Goal: Task Accomplishment & Management: Manage account settings

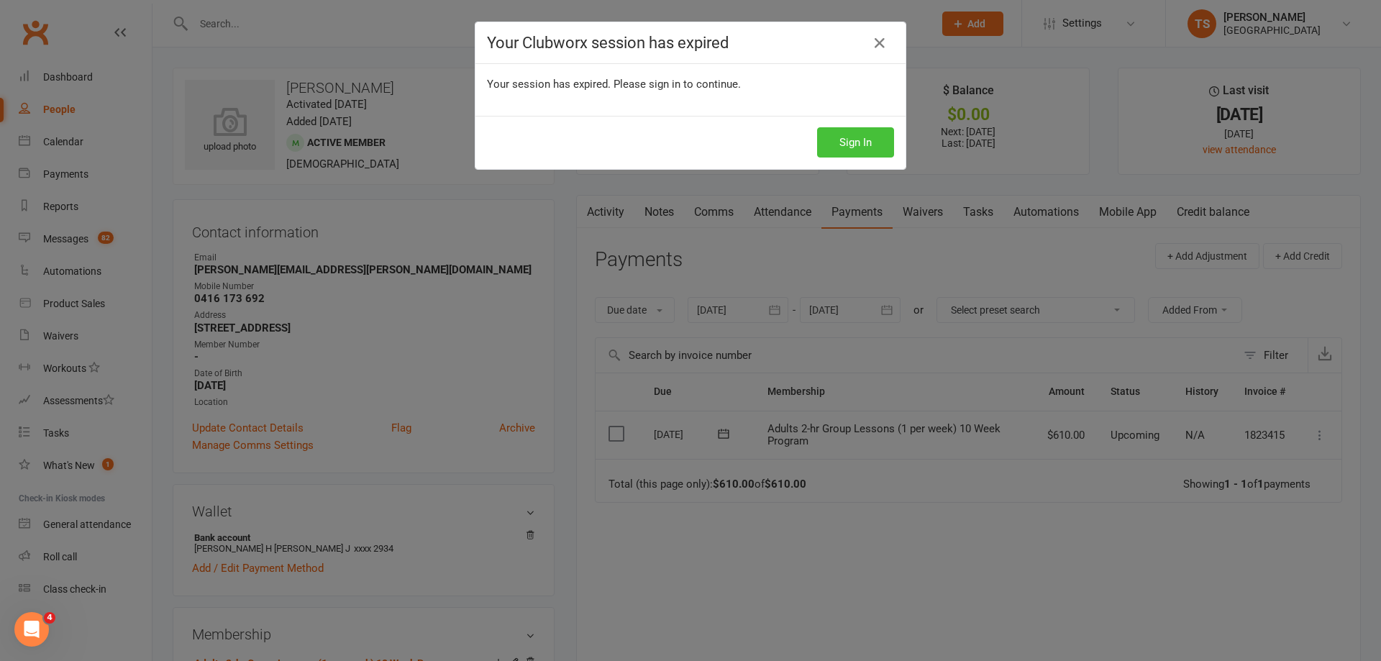
click at [857, 142] on button "Sign In" at bounding box center [855, 142] width 77 height 30
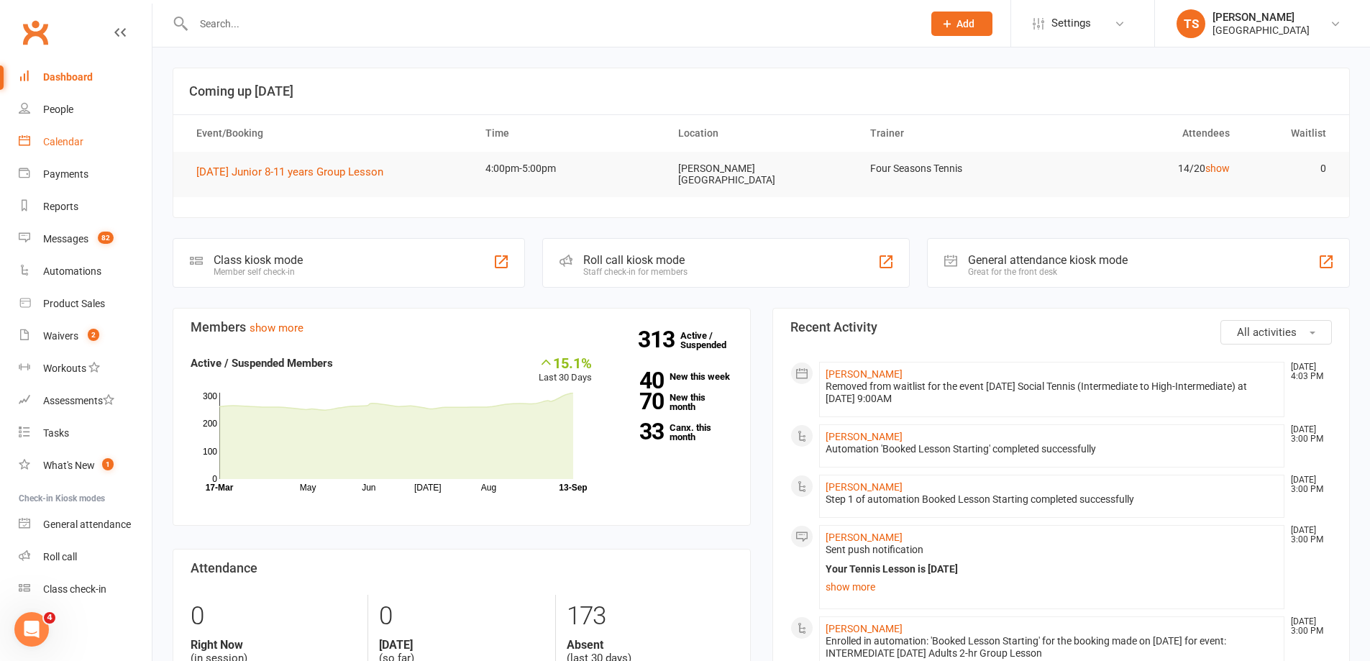
drag, startPoint x: 60, startPoint y: 142, endPoint x: 97, endPoint y: 137, distance: 37.8
click at [60, 144] on div "Calendar" at bounding box center [63, 142] width 40 height 12
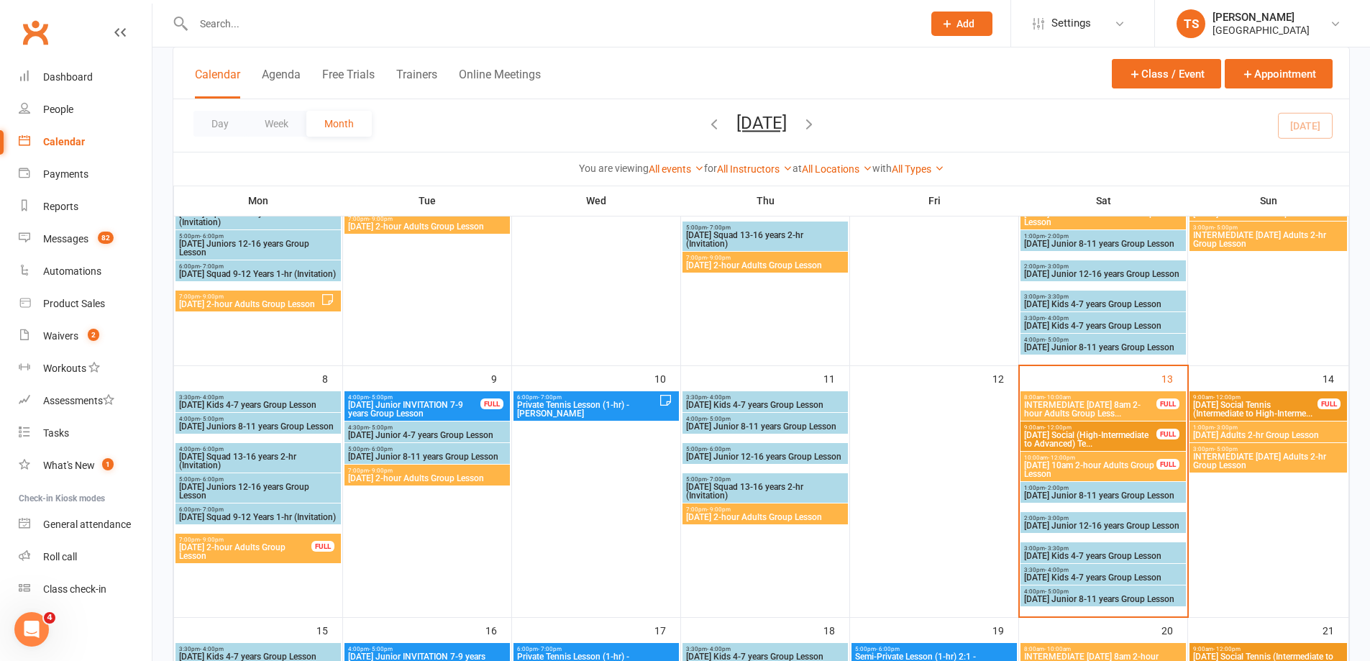
scroll to position [216, 0]
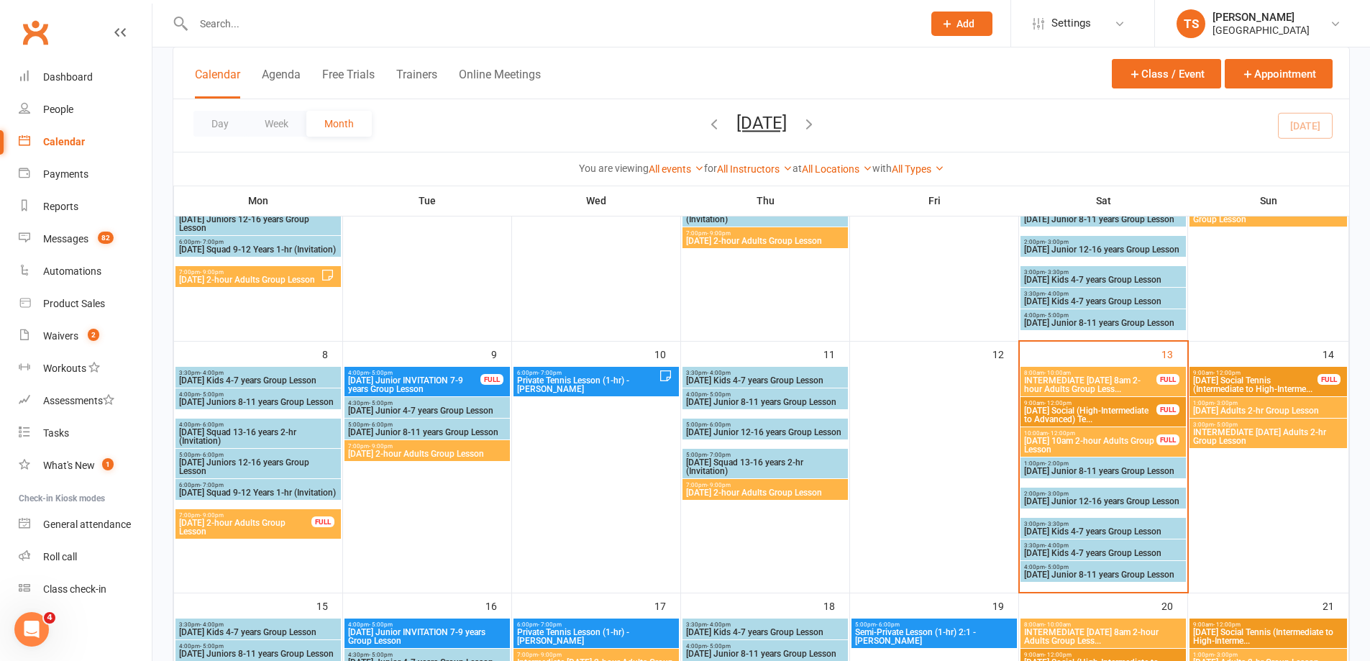
click at [1225, 405] on span "- 3:00pm" at bounding box center [1226, 403] width 24 height 6
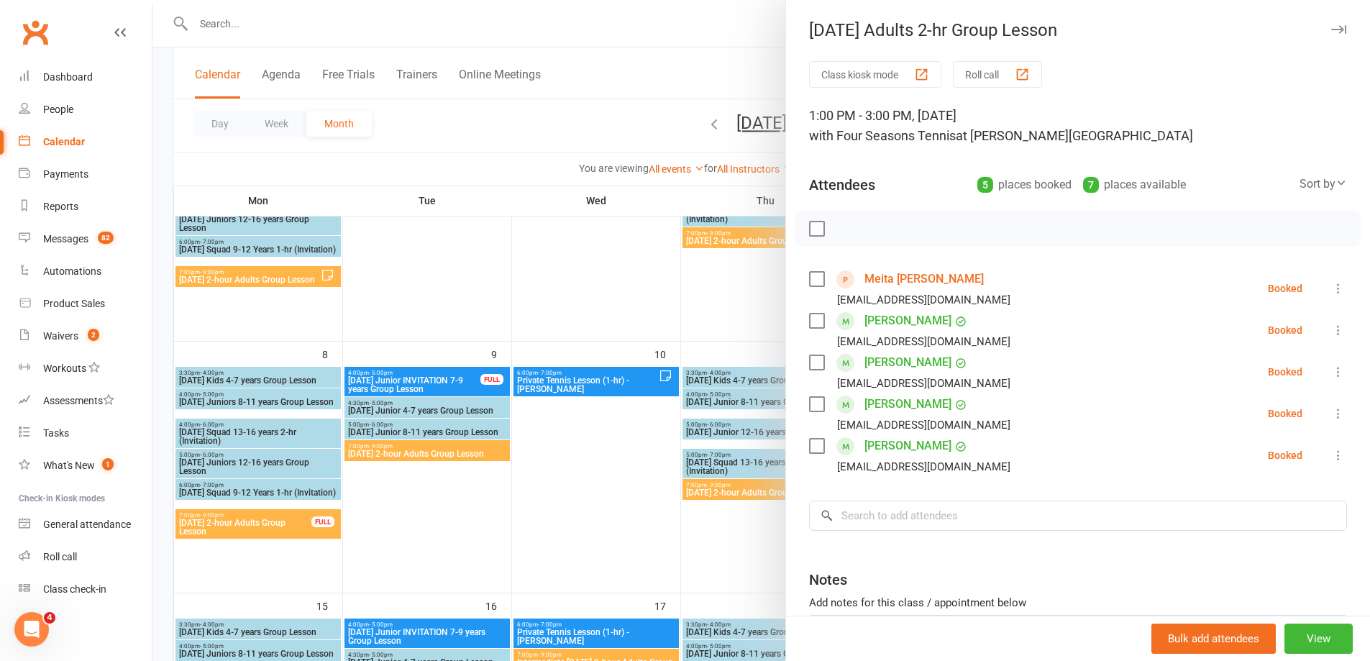
click at [602, 440] on div at bounding box center [762, 330] width 1218 height 661
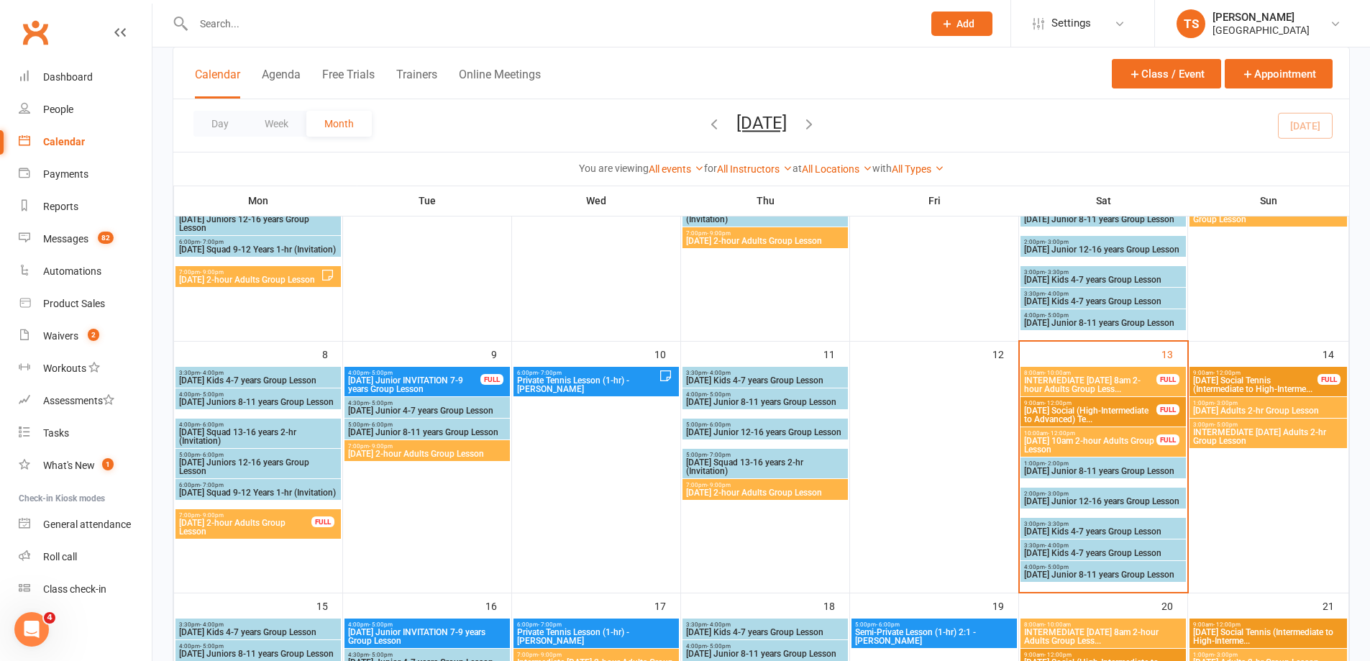
click at [1237, 431] on span "INTERMEDIATE [DATE] Adults 2-hr Group Lesson" at bounding box center [1269, 436] width 152 height 17
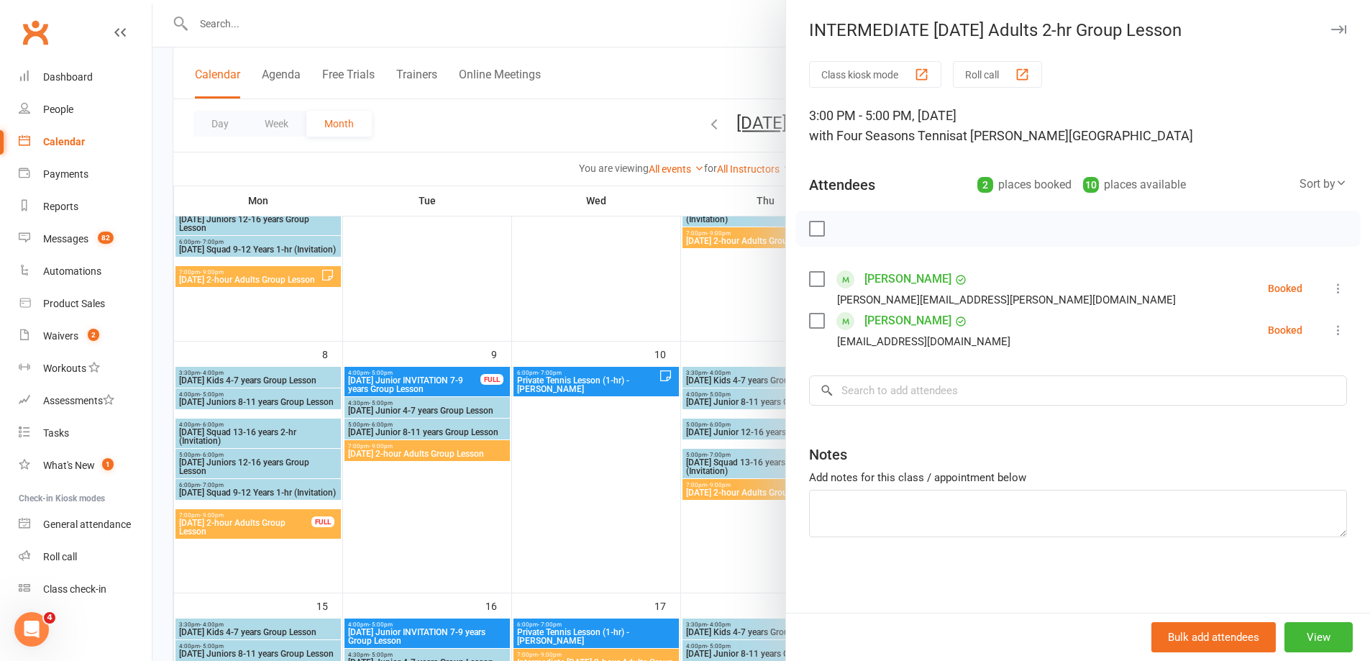
click at [566, 270] on div at bounding box center [762, 330] width 1218 height 661
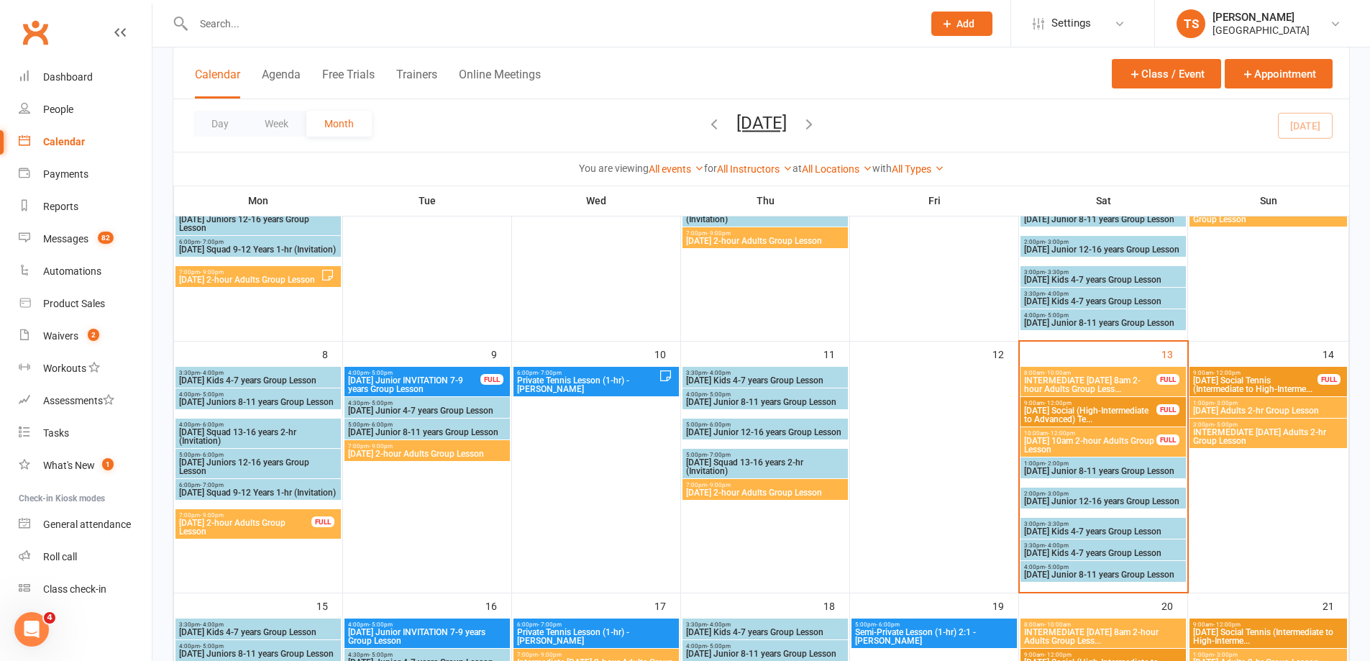
click at [219, 24] on input "text" at bounding box center [551, 24] width 724 height 20
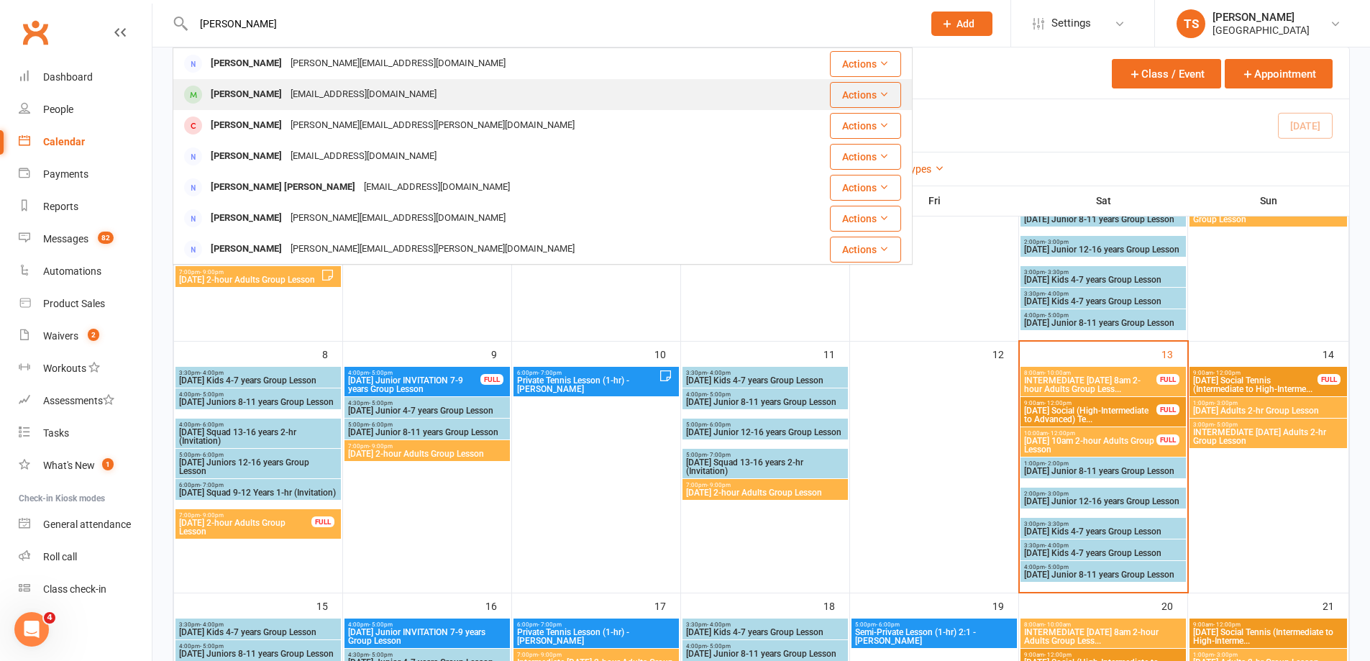
type input "Terry"
click at [292, 88] on div "freshwatert@ymail.com" at bounding box center [363, 94] width 155 height 21
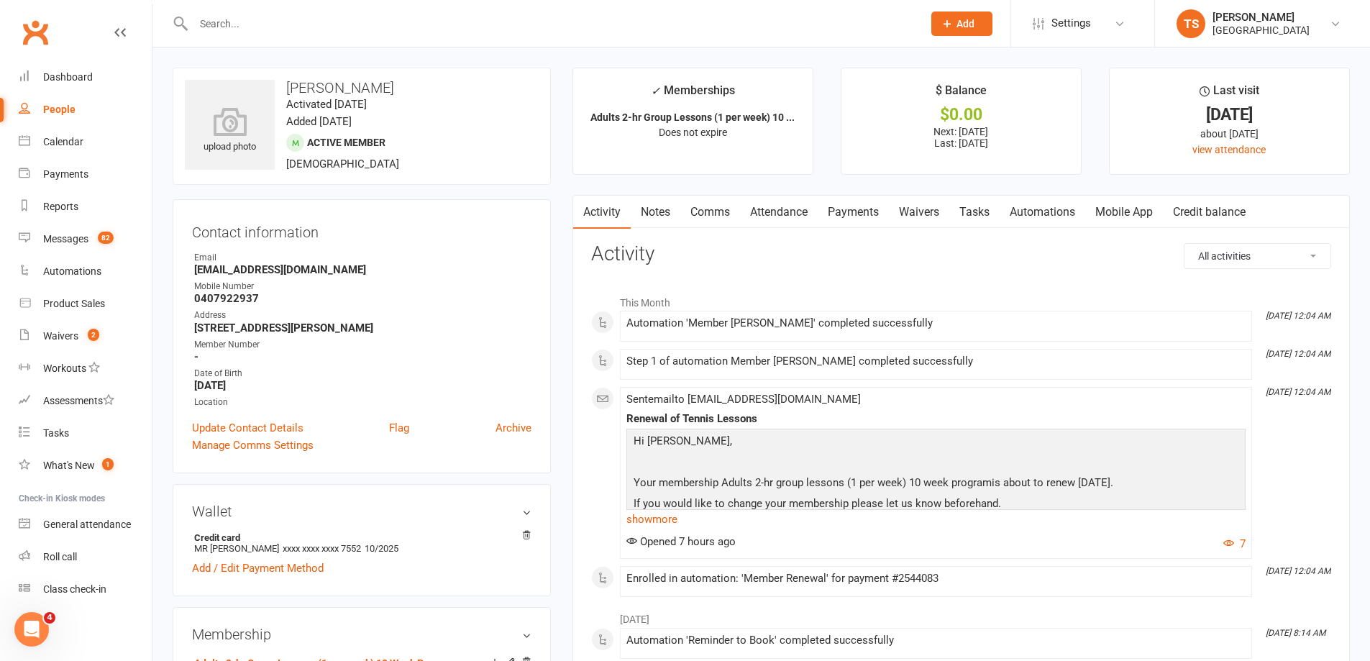
drag, startPoint x: 859, startPoint y: 210, endPoint x: 891, endPoint y: 262, distance: 61.1
click at [858, 213] on link "Payments" at bounding box center [853, 212] width 71 height 33
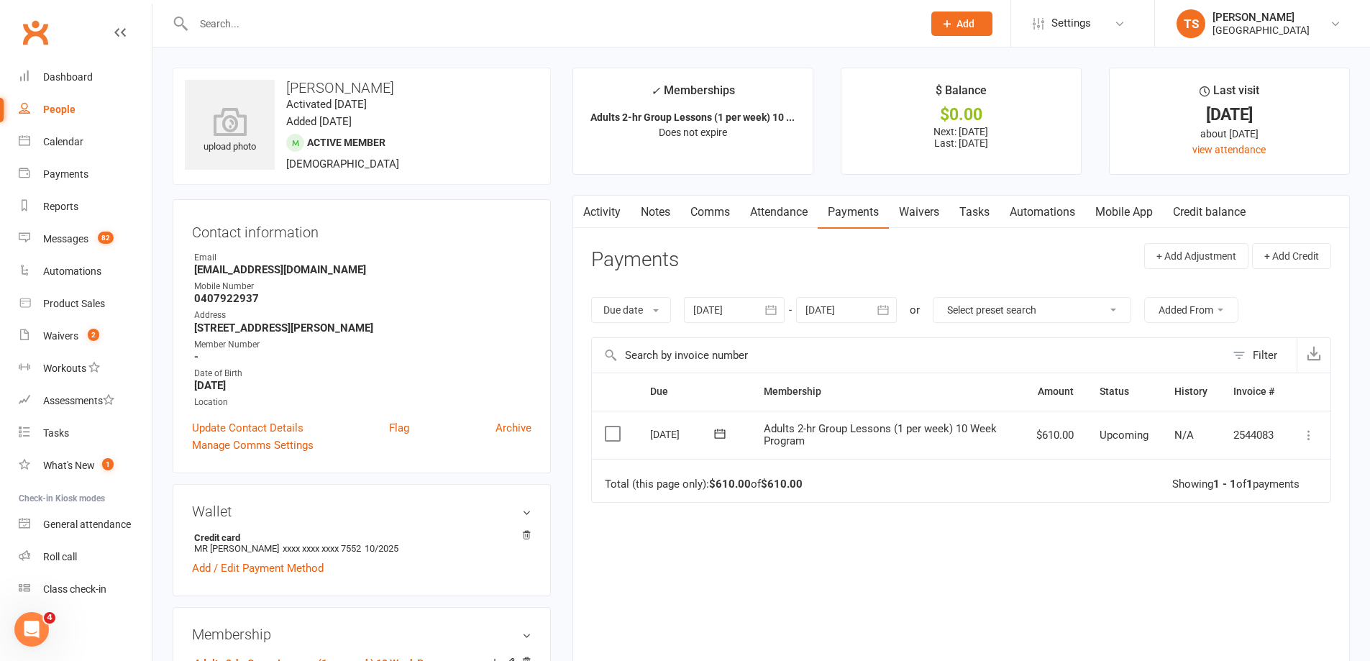
click at [723, 308] on div at bounding box center [734, 310] width 101 height 26
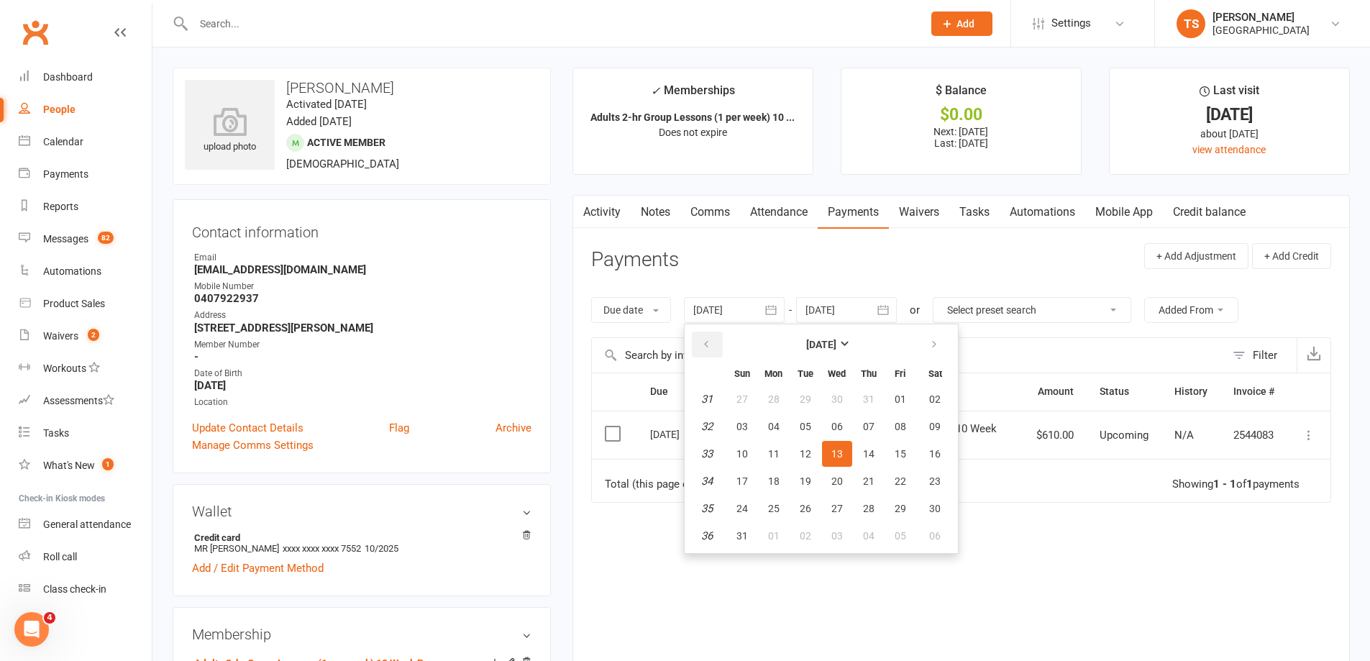
click at [706, 345] on icon "button" at bounding box center [706, 345] width 10 height 12
click at [706, 342] on icon "button" at bounding box center [706, 345] width 10 height 12
click at [705, 342] on icon "button" at bounding box center [706, 345] width 10 height 12
click at [704, 340] on icon "button" at bounding box center [706, 345] width 10 height 12
click at [741, 429] on span "06" at bounding box center [743, 427] width 12 height 12
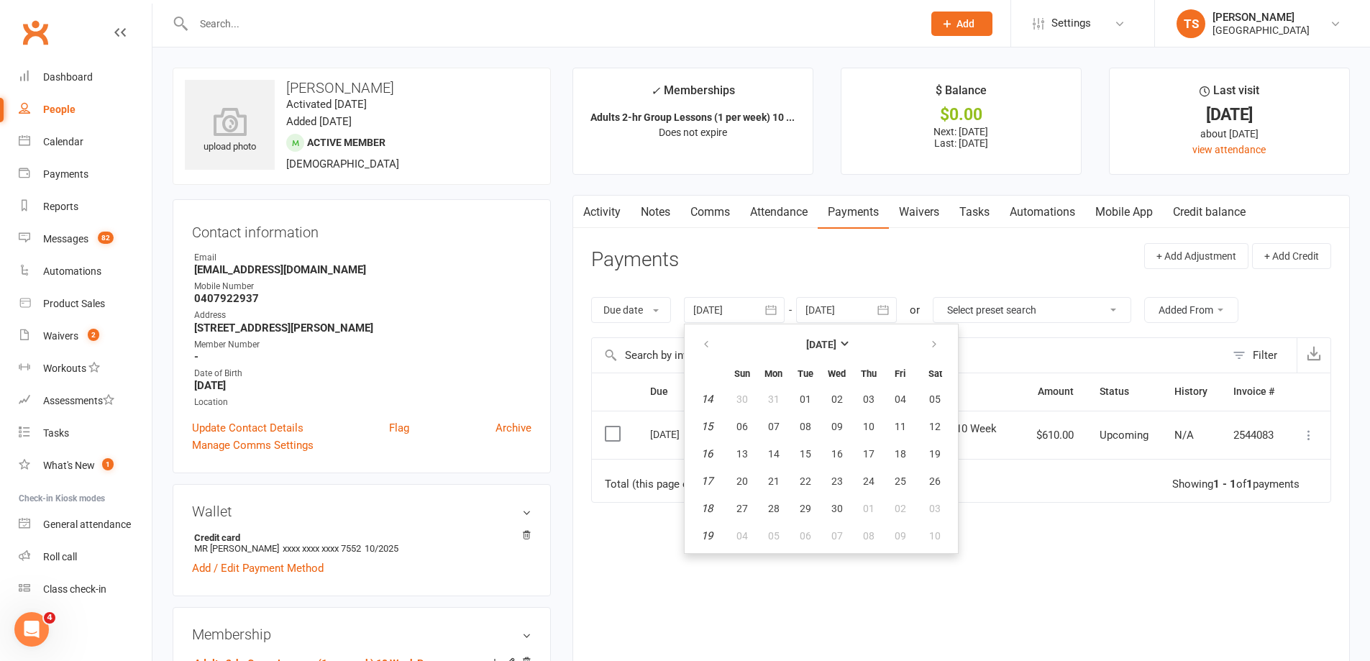
type input "06 Apr 2025"
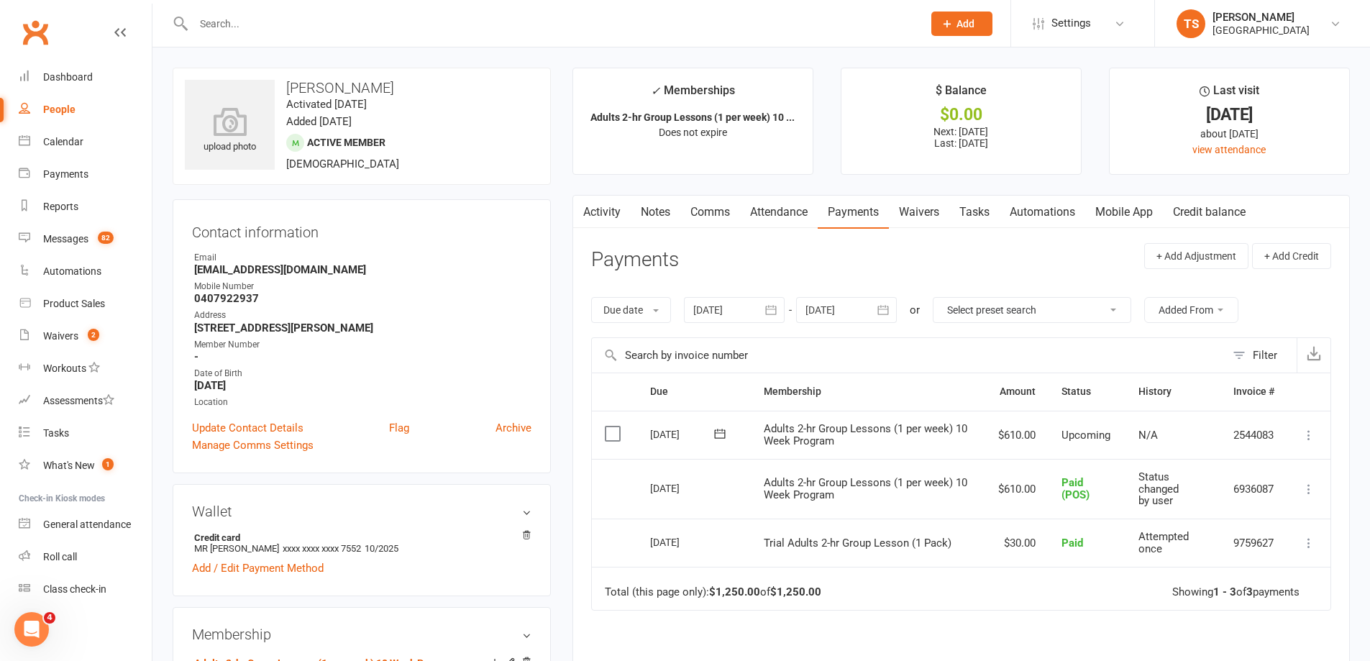
drag, startPoint x: 796, startPoint y: 202, endPoint x: 791, endPoint y: 208, distance: 8.1
click at [796, 202] on link "Attendance" at bounding box center [779, 212] width 78 height 33
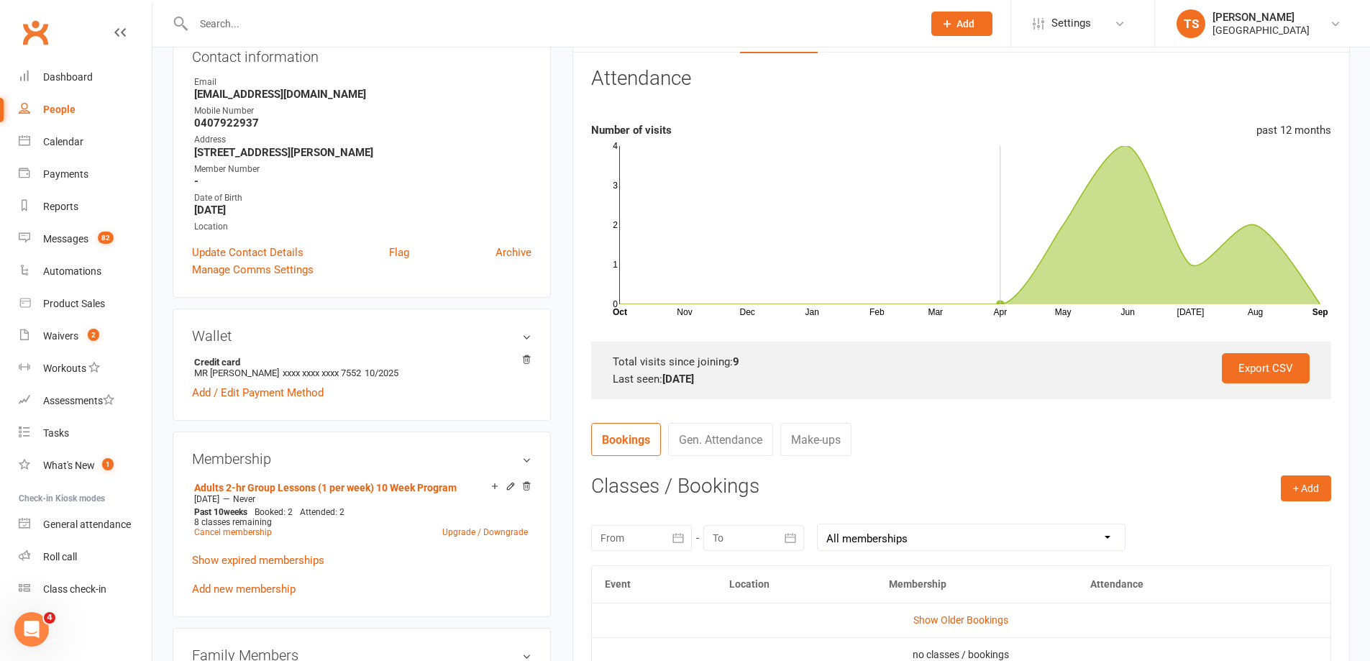
scroll to position [288, 0]
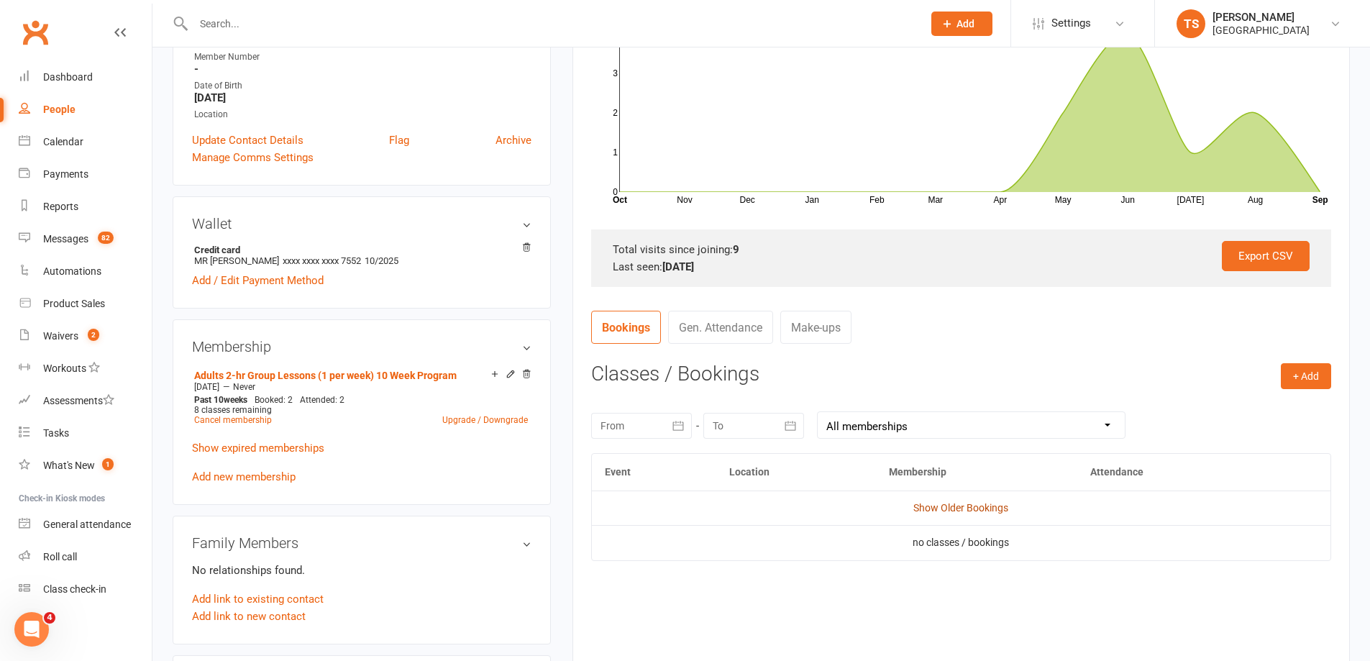
click at [960, 502] on link "Show Older Bookings" at bounding box center [961, 508] width 95 height 12
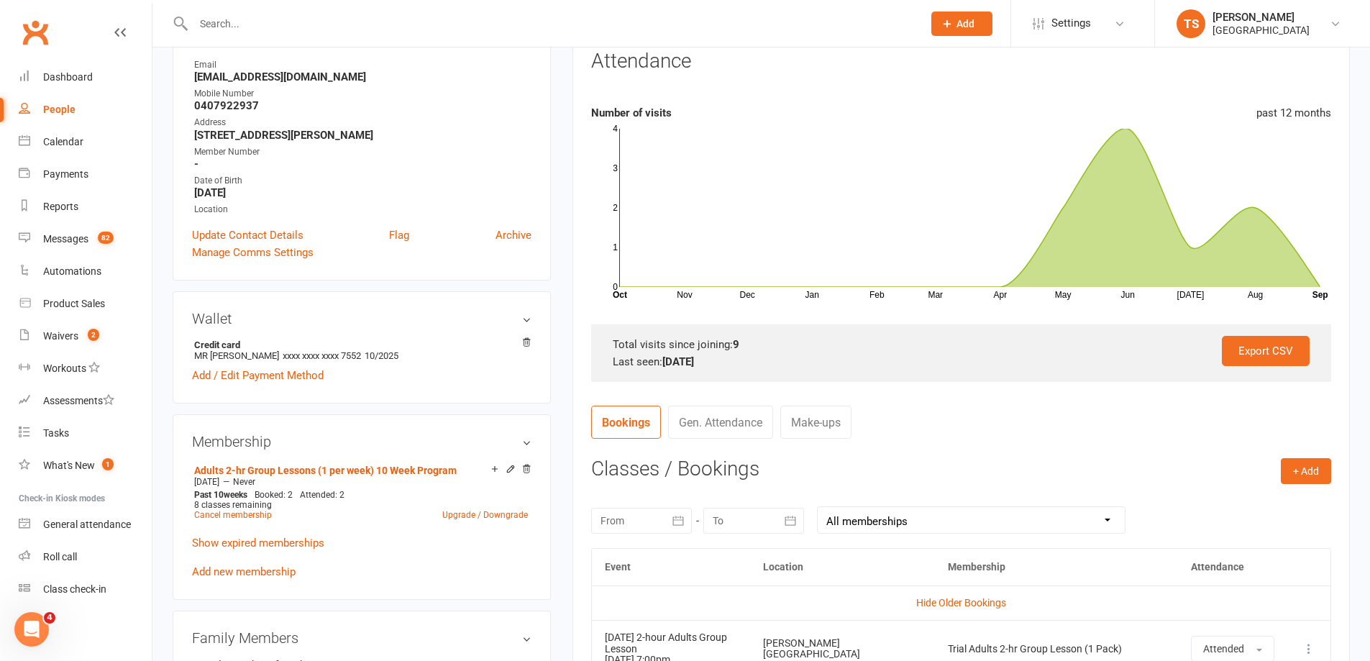
scroll to position [13, 0]
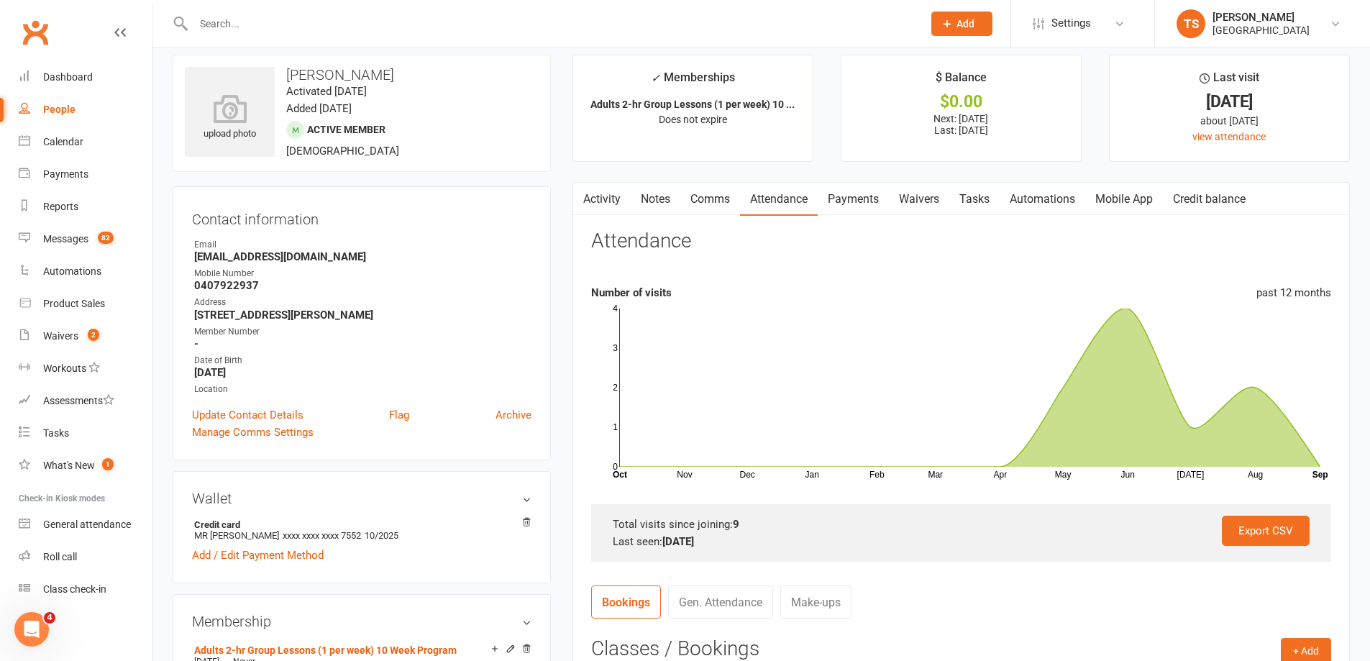
click at [864, 193] on link "Payments" at bounding box center [853, 199] width 71 height 33
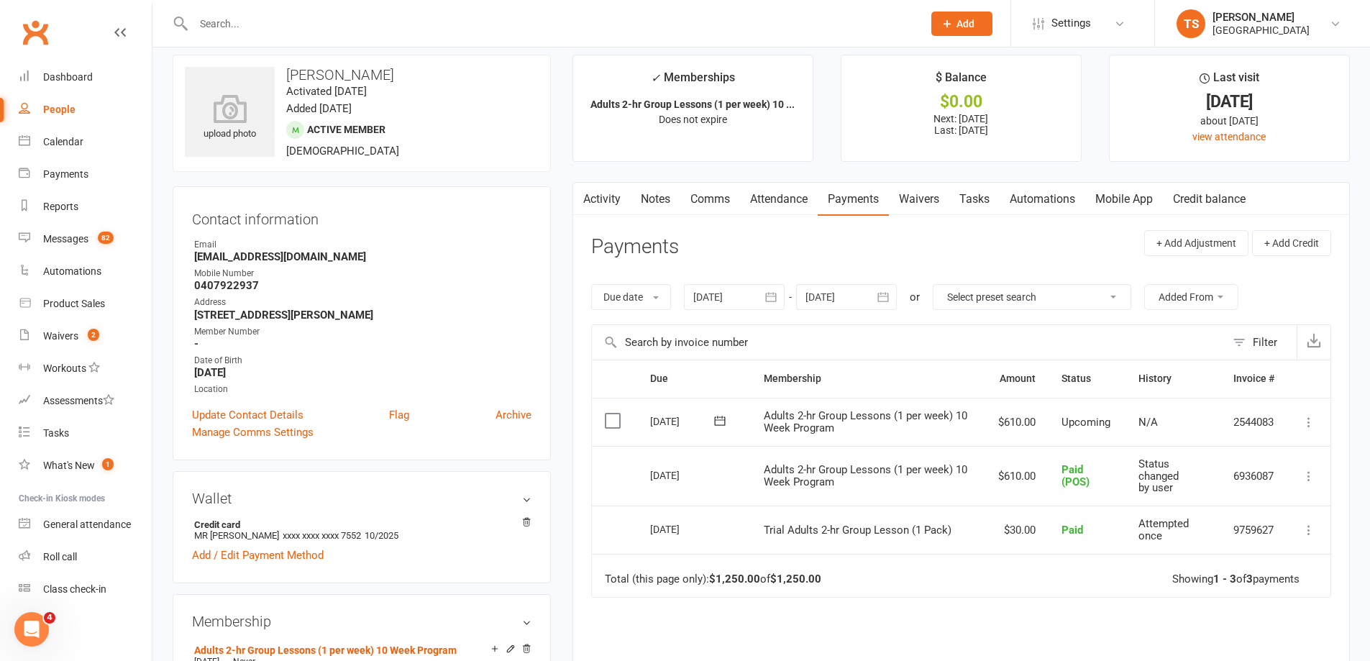
click at [1307, 420] on icon at bounding box center [1309, 422] width 14 height 14
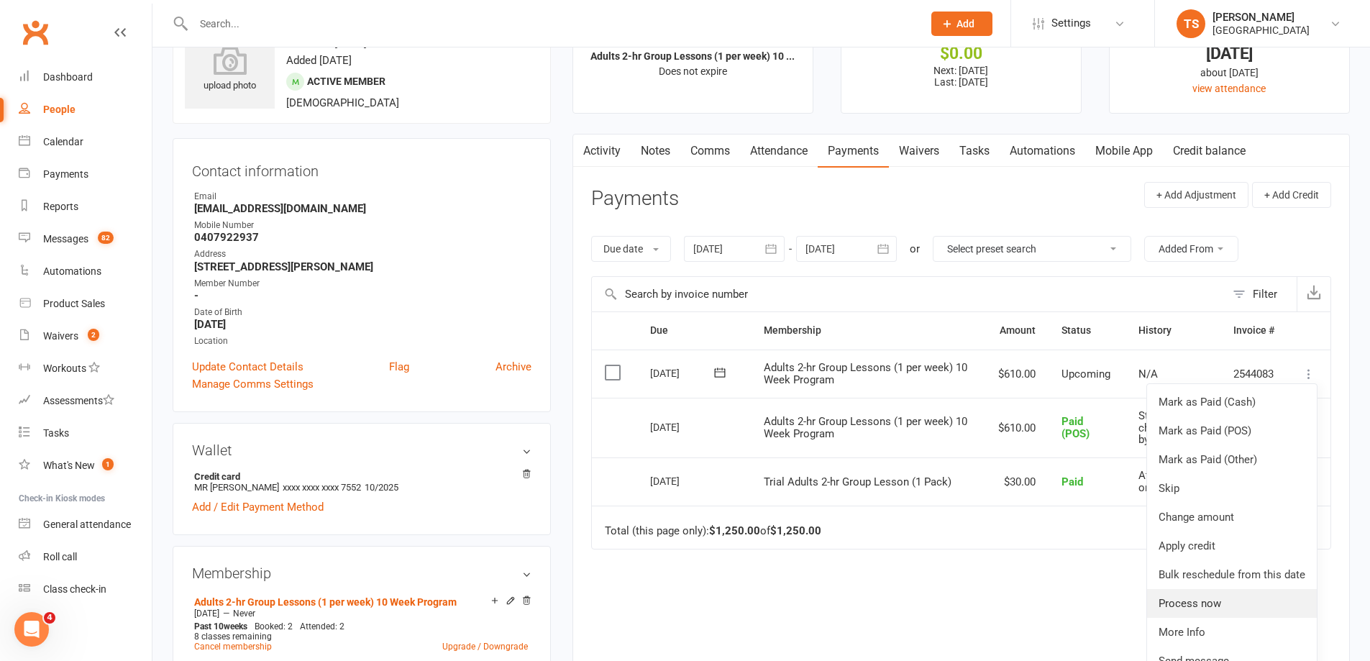
scroll to position [157, 0]
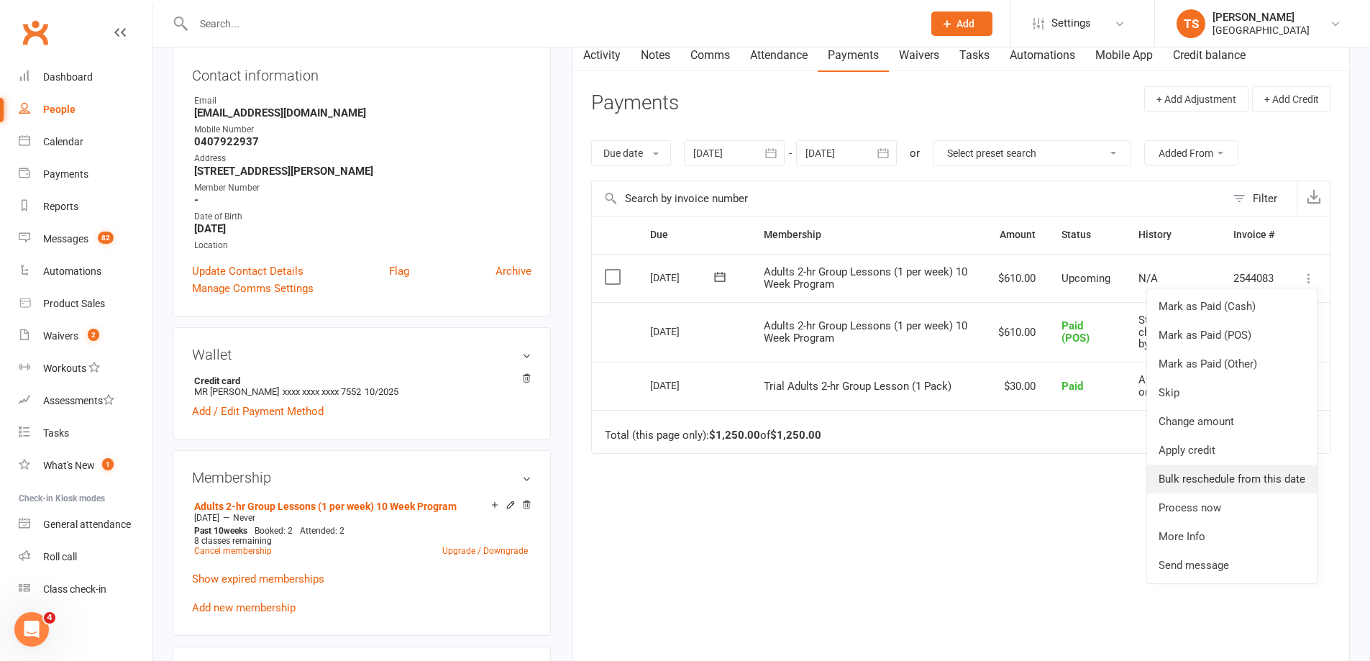
click at [1260, 480] on link "Bulk reschedule from this date" at bounding box center [1232, 479] width 170 height 29
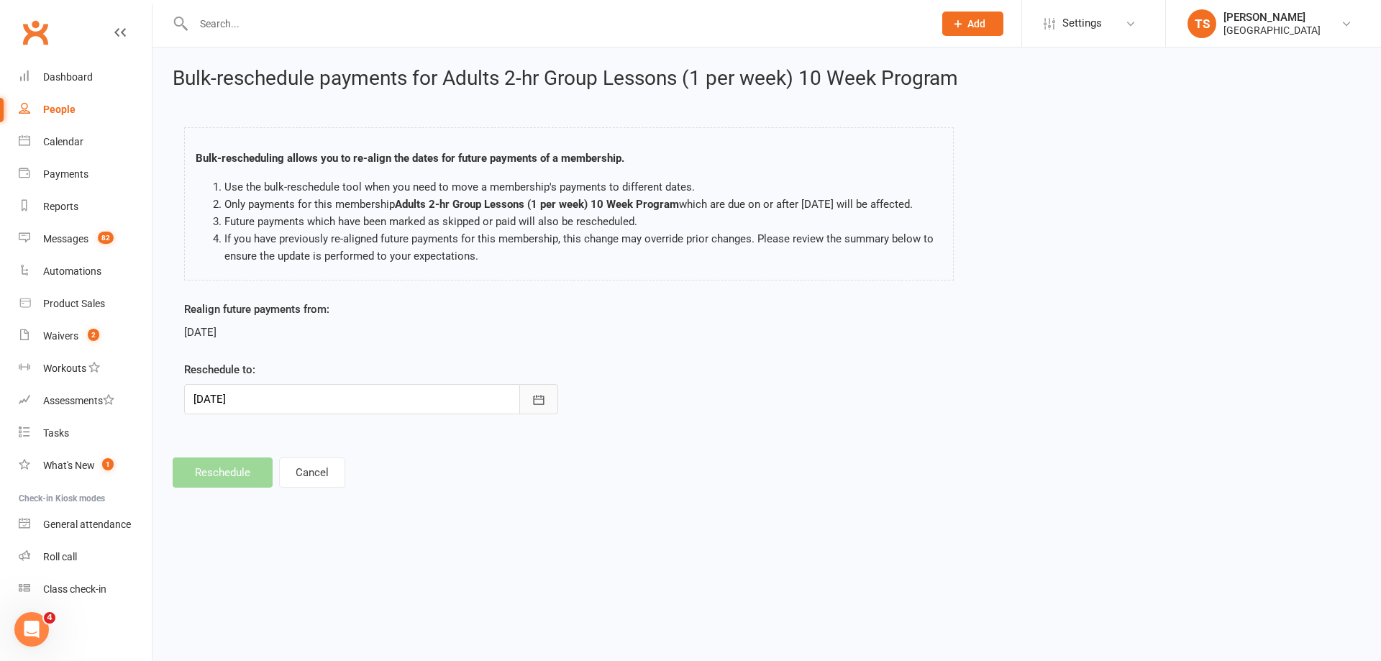
click at [540, 399] on icon "button" at bounding box center [539, 400] width 14 height 14
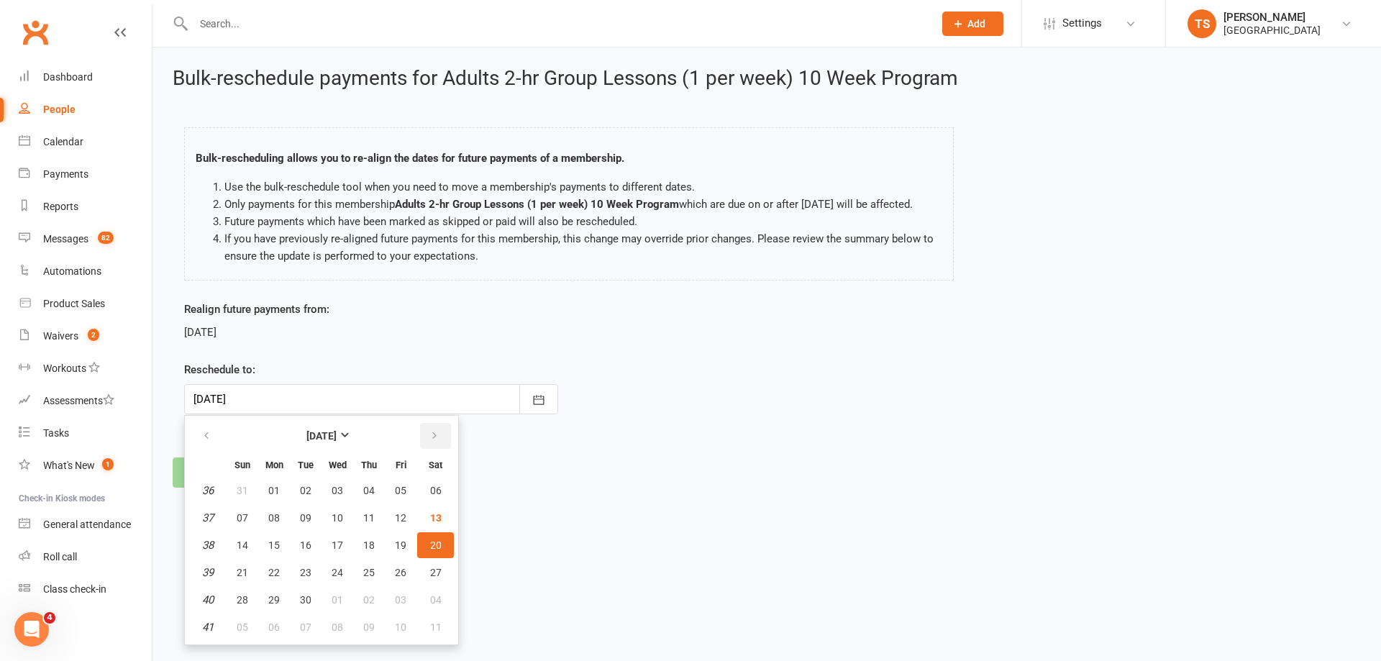
click at [432, 440] on icon "button" at bounding box center [434, 436] width 10 height 12
click at [433, 541] on span "18" at bounding box center [436, 546] width 12 height 12
type input "18 Oct 2025"
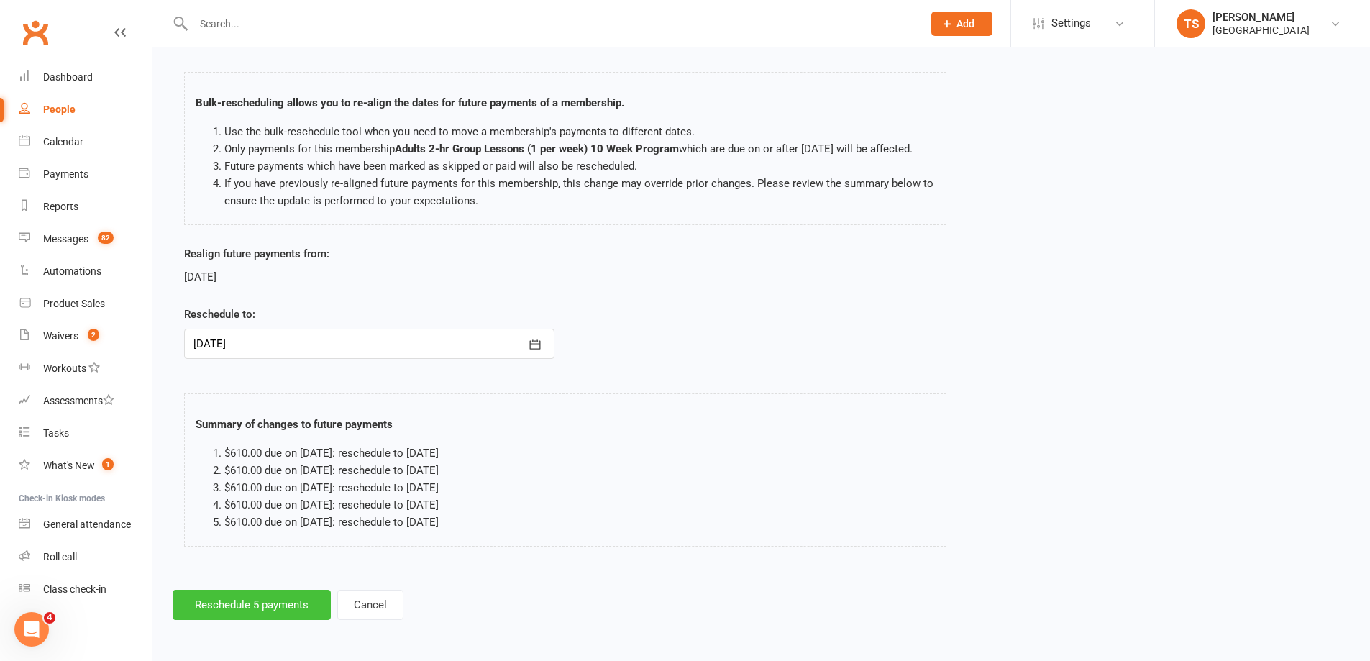
click at [232, 609] on button "Reschedule 5 payments" at bounding box center [252, 605] width 158 height 30
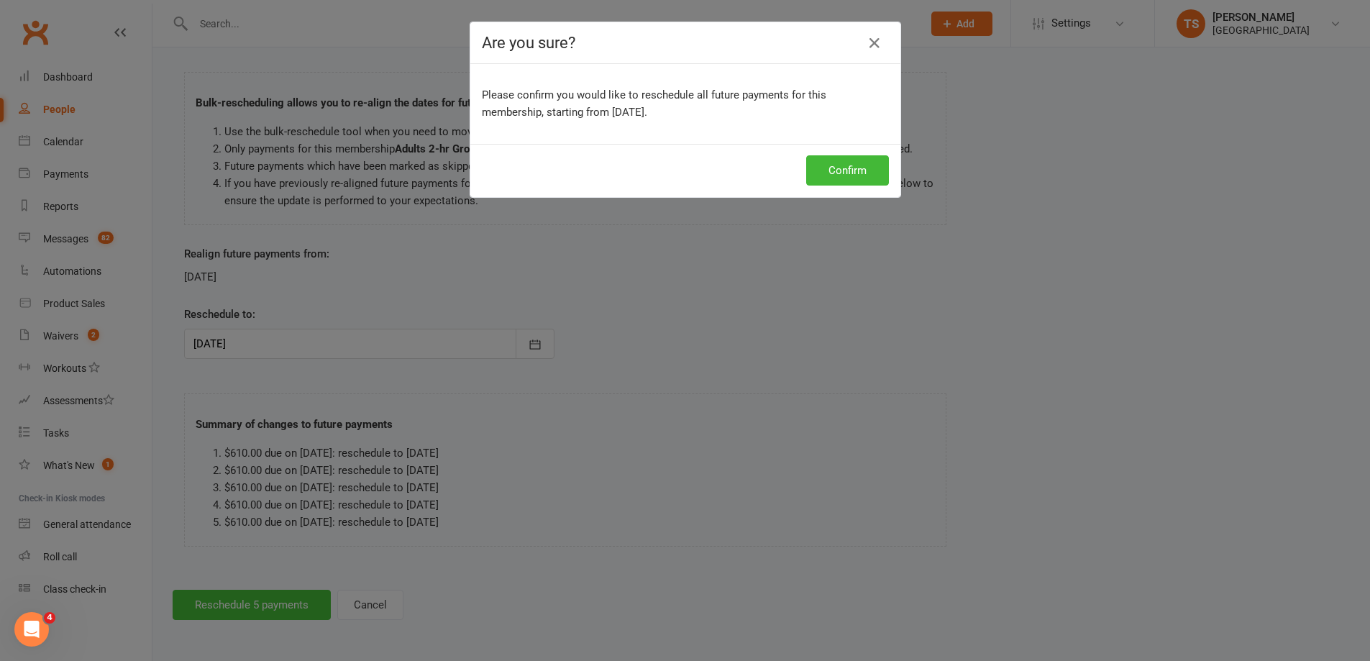
scroll to position [55, 0]
click at [856, 176] on button "Confirm" at bounding box center [852, 170] width 83 height 30
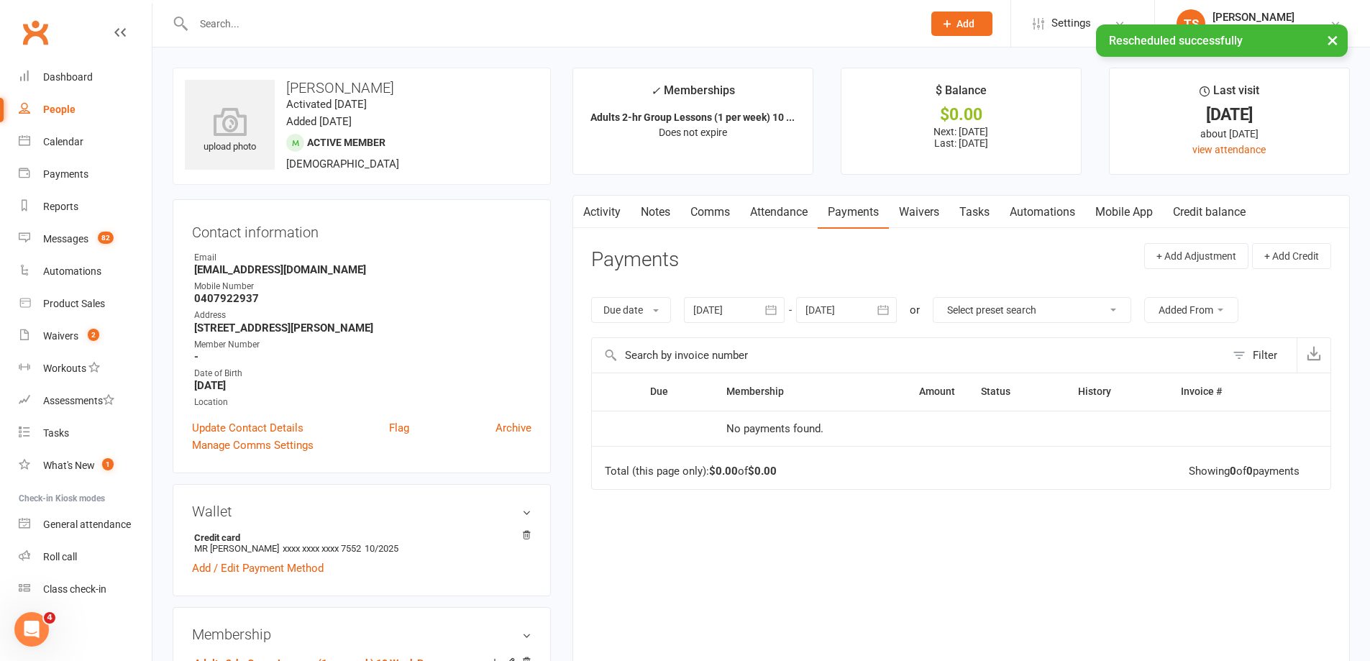
click at [657, 209] on link "Notes" at bounding box center [656, 212] width 50 height 33
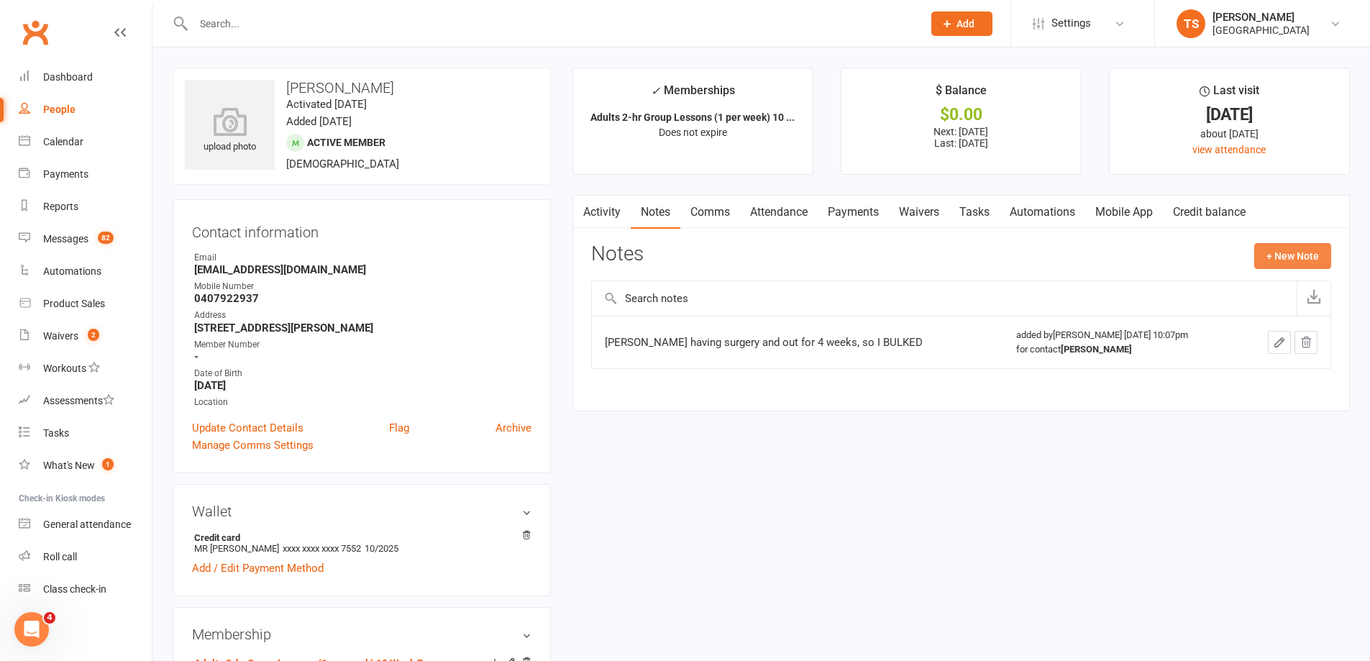
click at [1282, 256] on button "+ New Note" at bounding box center [1293, 256] width 77 height 26
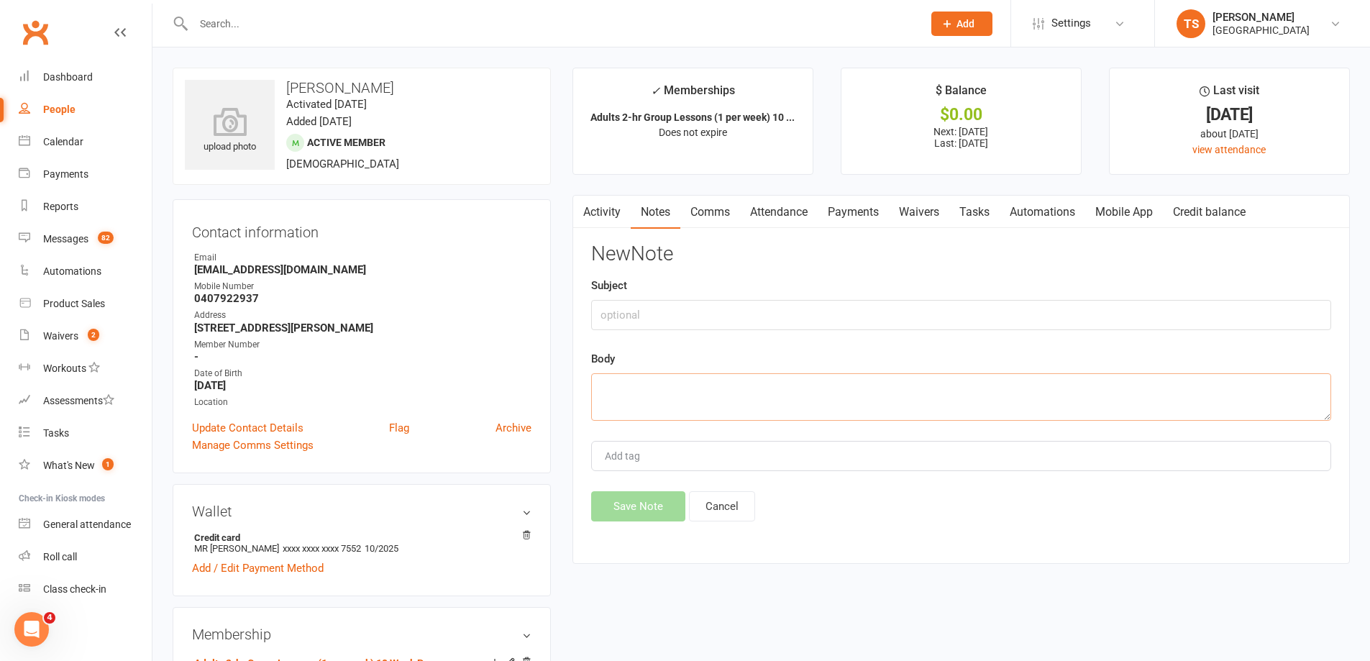
drag, startPoint x: 629, startPoint y: 399, endPoint x: 632, endPoint y: 385, distance: 13.8
click at [628, 395] on textarea at bounding box center [961, 396] width 740 height 47
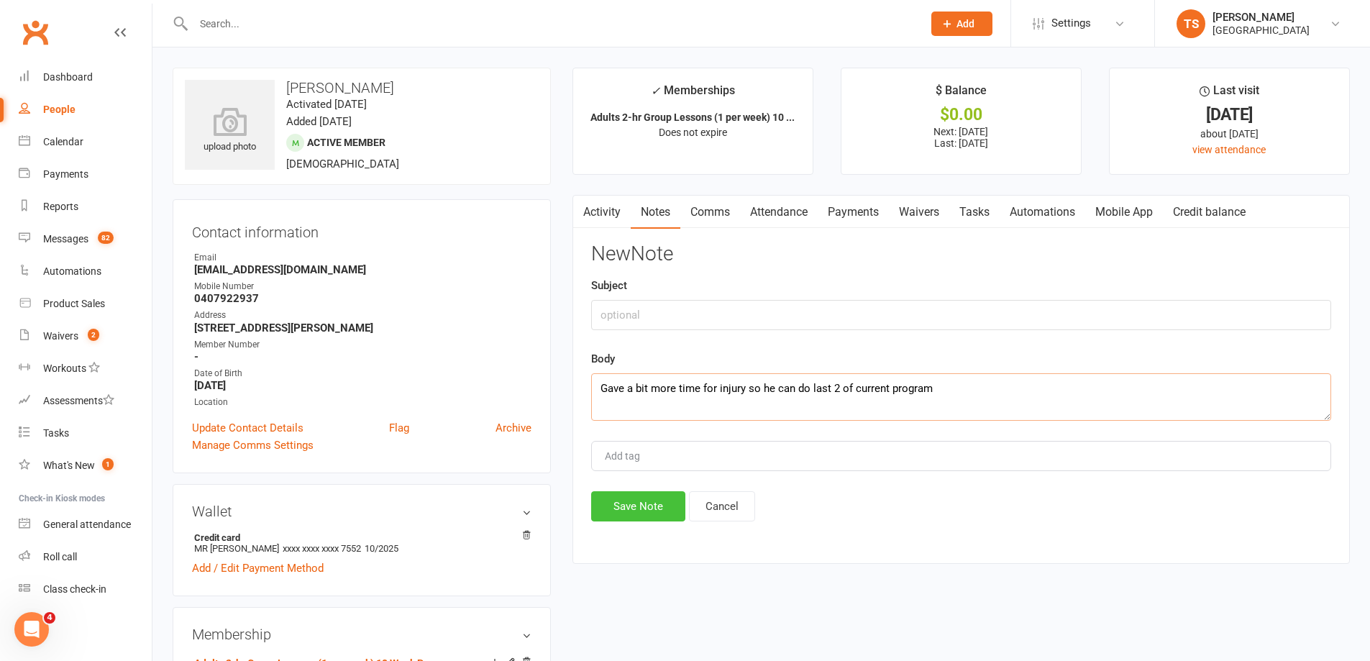
type textarea "Gave a bit more time for injury so he can do last 2 of current program"
click at [655, 502] on button "Save Note" at bounding box center [638, 506] width 94 height 30
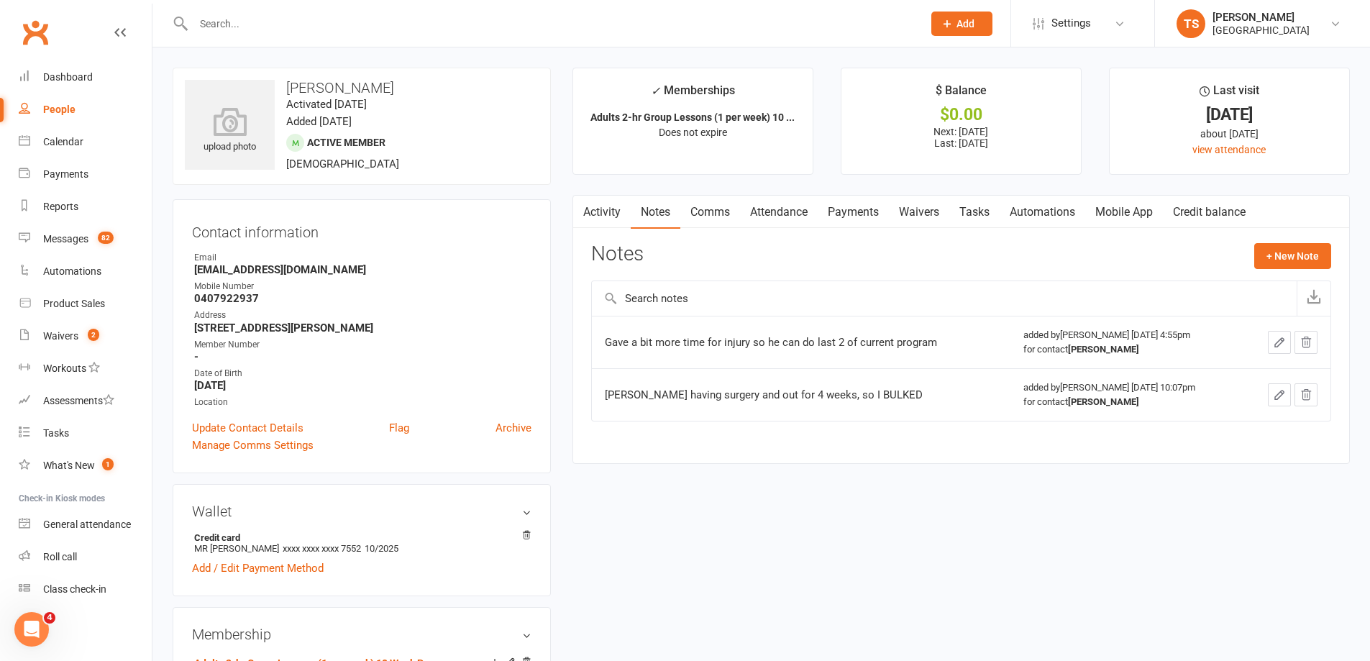
click at [214, 18] on input "text" at bounding box center [551, 24] width 724 height 20
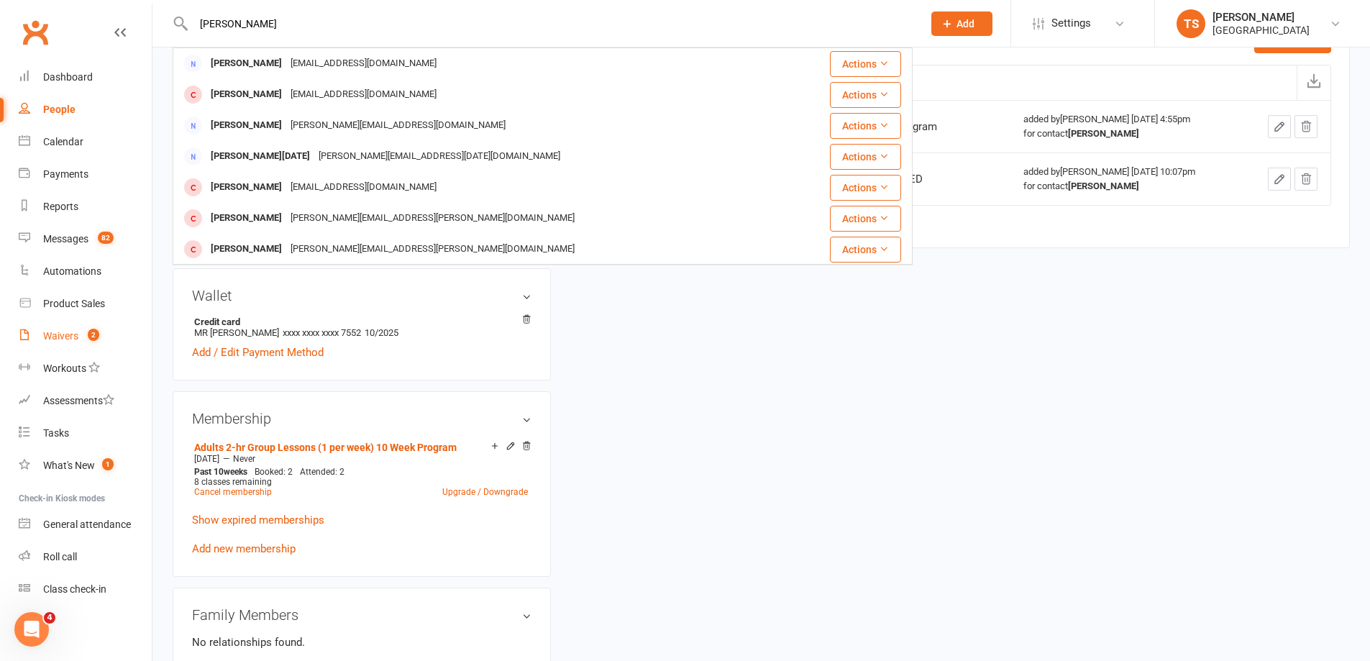
type input "Matthew Nestorowich"
click at [65, 334] on div "Waivers" at bounding box center [60, 336] width 35 height 12
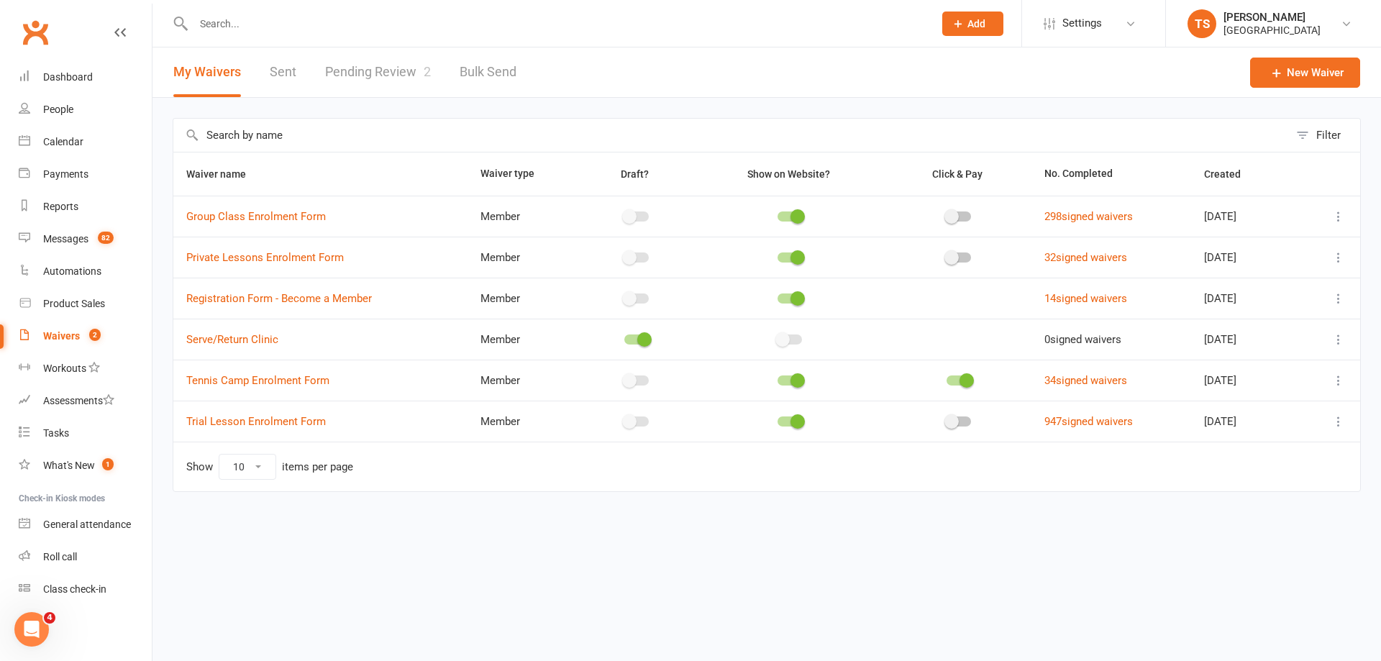
drag, startPoint x: 711, startPoint y: 648, endPoint x: 697, endPoint y: 632, distance: 21.5
click at [705, 552] on html "Prospect Member Non-attending contact Class / event Appointment Task Membership…" at bounding box center [690, 276] width 1381 height 552
click at [207, 27] on input "text" at bounding box center [556, 24] width 734 height 20
